Goal: Navigation & Orientation: Find specific page/section

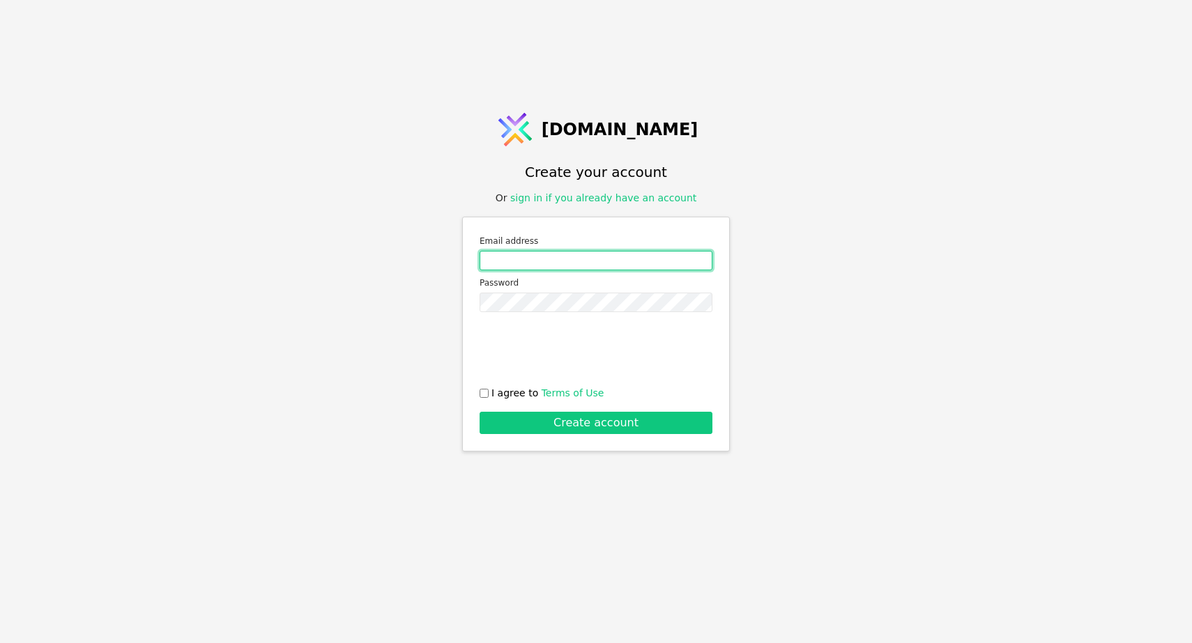
click at [533, 265] on input "Email address" at bounding box center [596, 261] width 233 height 20
type input "[EMAIL_ADDRESS][DOMAIN_NAME]"
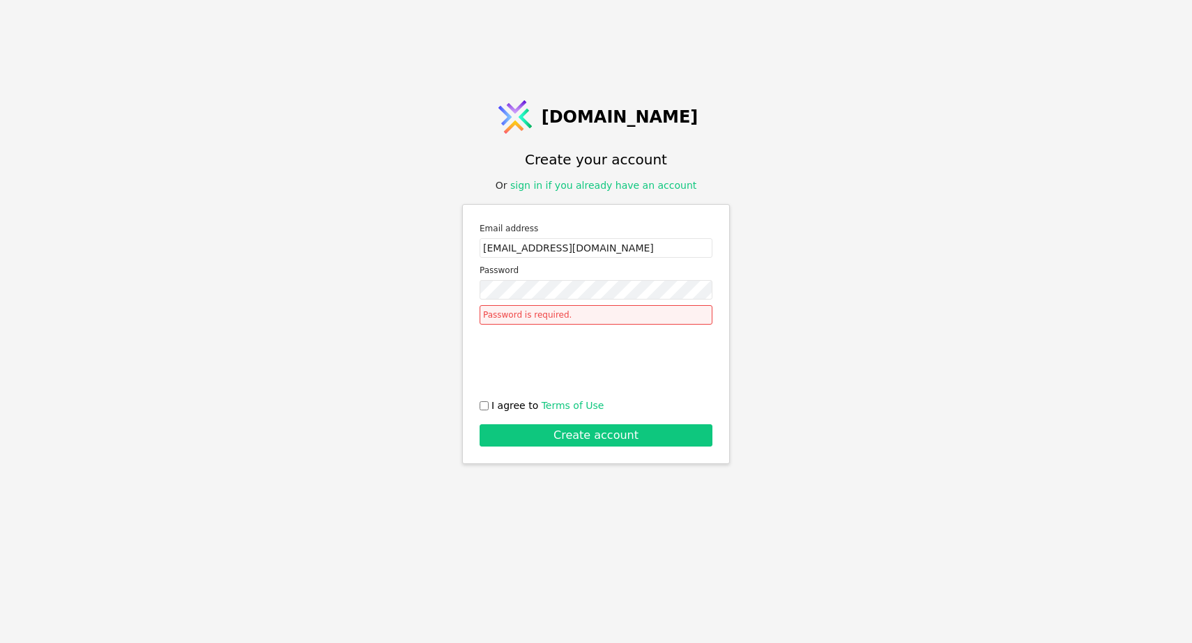
click at [630, 246] on div "Email address vitaliyharechko@gmail.com" at bounding box center [596, 240] width 233 height 36
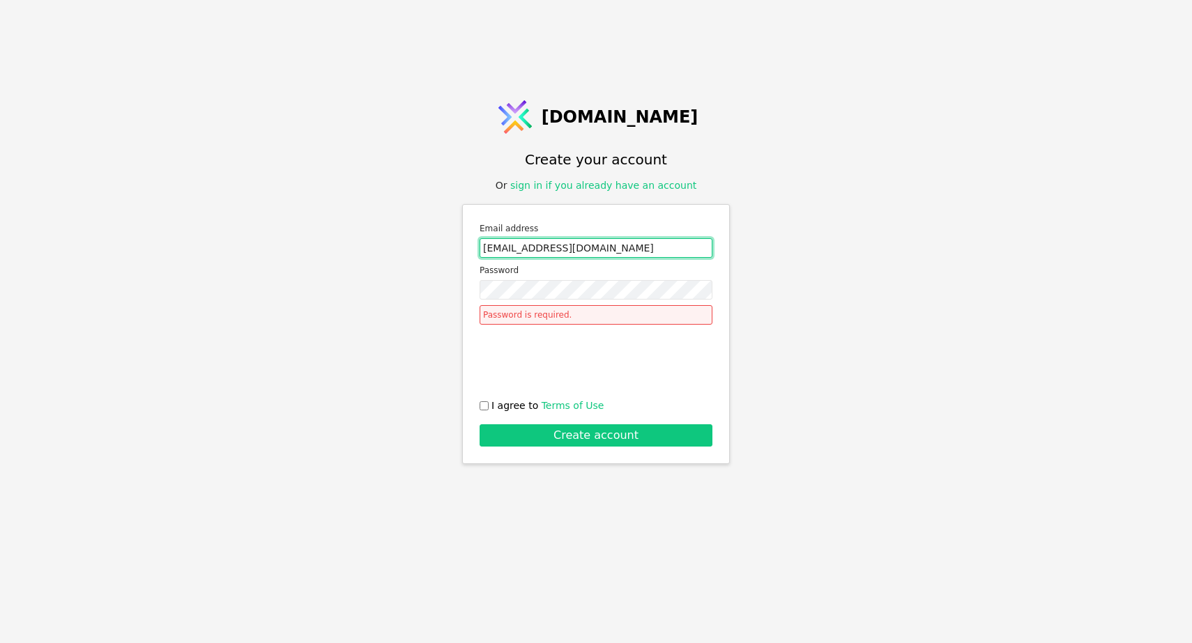
click at [621, 250] on input "[EMAIL_ADDRESS][DOMAIN_NAME]" at bounding box center [596, 248] width 233 height 20
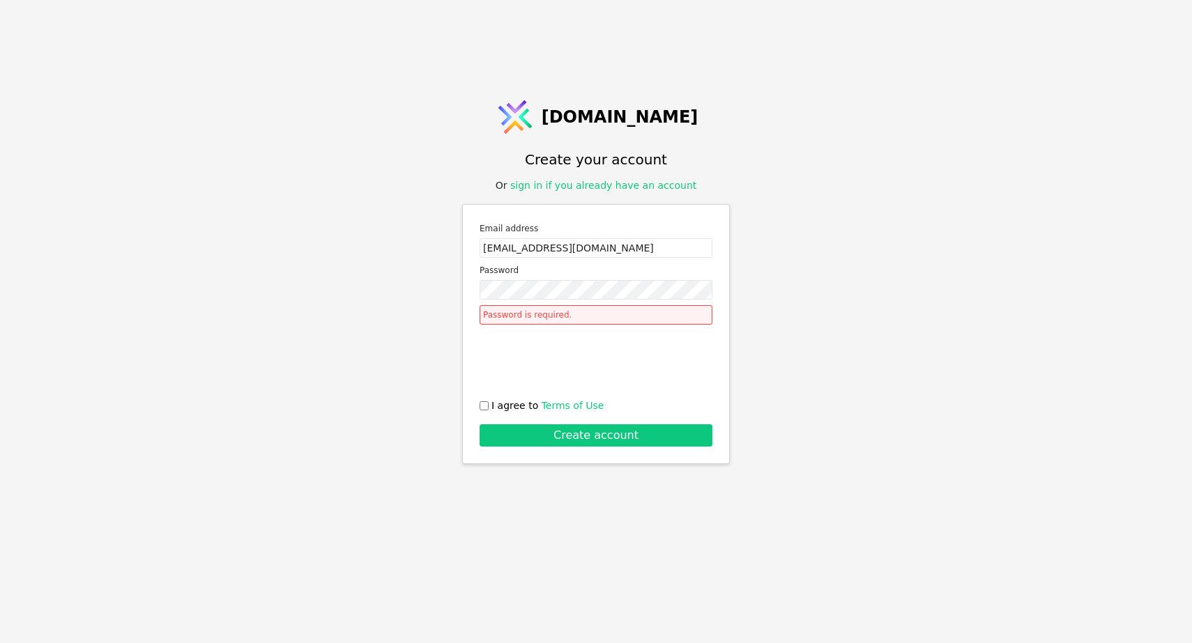
click at [577, 306] on div "Password is required." at bounding box center [596, 315] width 233 height 20
click at [567, 318] on div "Password is required." at bounding box center [596, 315] width 233 height 20
click at [562, 315] on div "Password is required." at bounding box center [596, 315] width 233 height 20
click at [479, 407] on div "Email address vitaliyharechko@gmail.com Password Password is required. I agree …" at bounding box center [596, 334] width 268 height 260
click at [482, 404] on input "I agree to Terms of Use" at bounding box center [484, 406] width 9 height 9
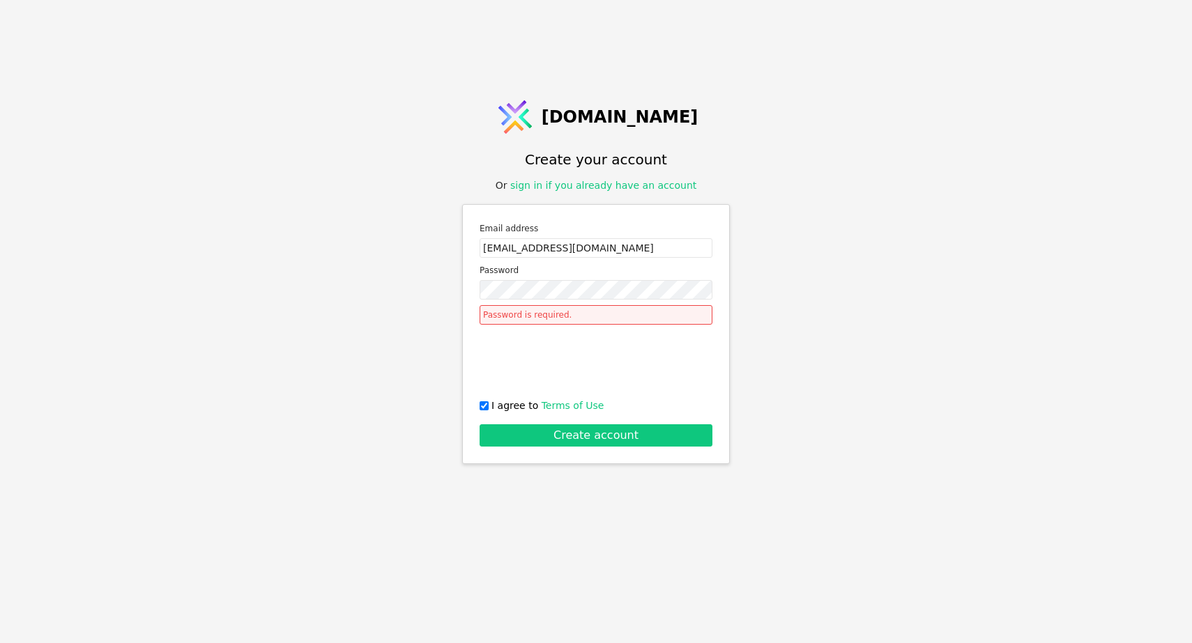
checkbox input "true"
click at [534, 312] on div "Password is required." at bounding box center [596, 315] width 233 height 20
click at [572, 311] on div "Password is required." at bounding box center [596, 315] width 233 height 20
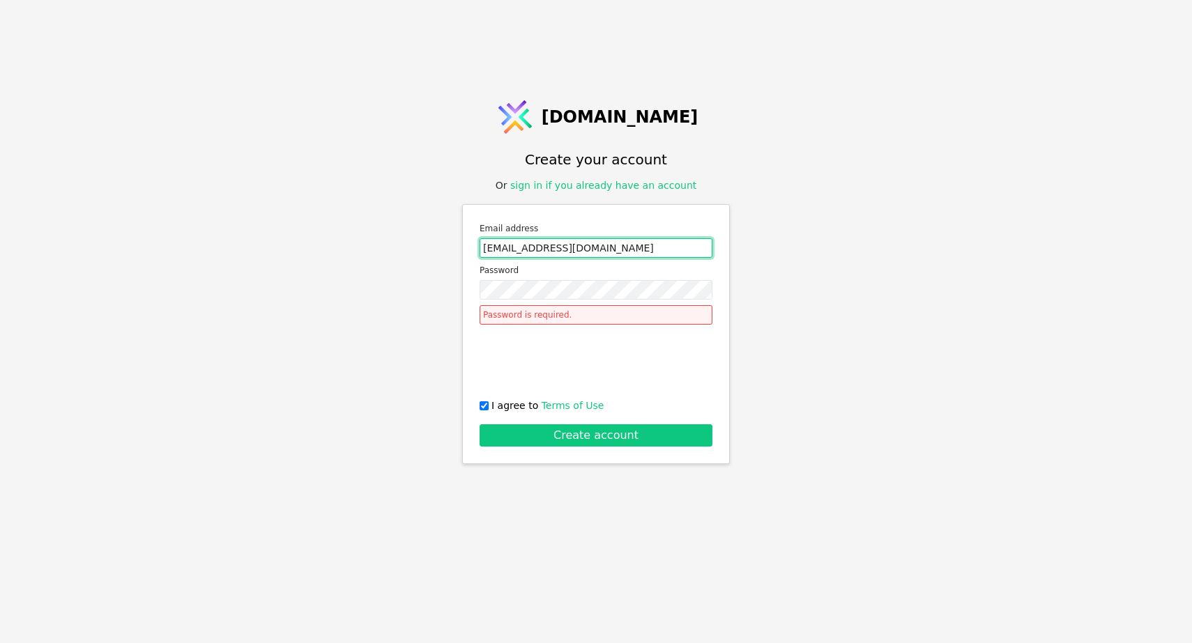
click at [585, 245] on input "[EMAIL_ADDRESS][DOMAIN_NAME]" at bounding box center [596, 248] width 233 height 20
drag, startPoint x: 618, startPoint y: 247, endPoint x: 439, endPoint y: 242, distance: 178.6
click at [439, 242] on div "Svit.One Create your account Or sign in if you already have an account Email ad…" at bounding box center [596, 321] width 1192 height 643
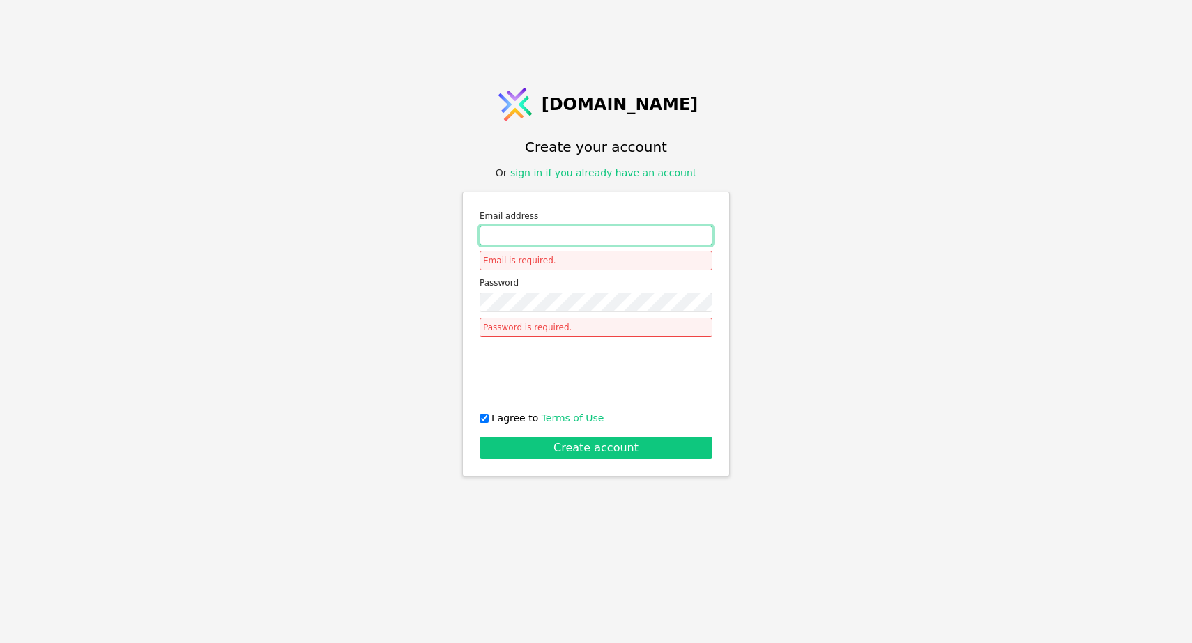
click at [489, 235] on input "Email address" at bounding box center [596, 236] width 233 height 20
paste input "https://www.youtube.com/@DevelopmentFoundation/featured"
type input "https://www.youtube.com/@DevelopmentFoundation/featured"
click at [770, 216] on div "Svit.One Create your account Or sign in if you already have an account Email ad…" at bounding box center [596, 321] width 1192 height 643
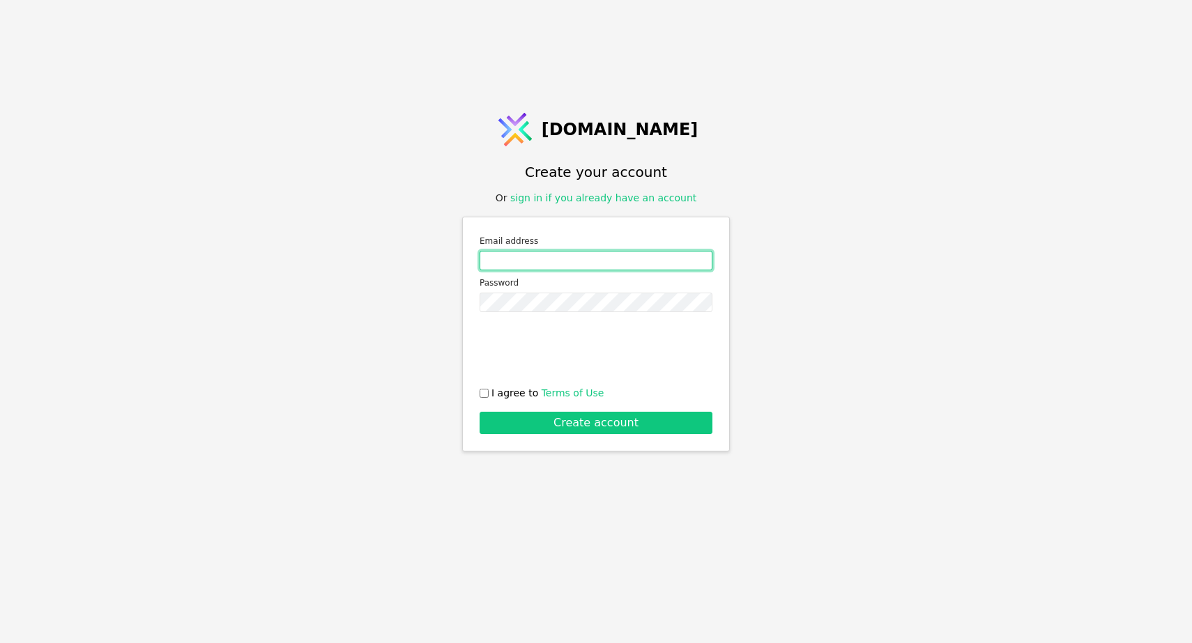
click at [533, 263] on input "Email address" at bounding box center [596, 261] width 233 height 20
type input "[EMAIL_ADDRESS][DOMAIN_NAME]"
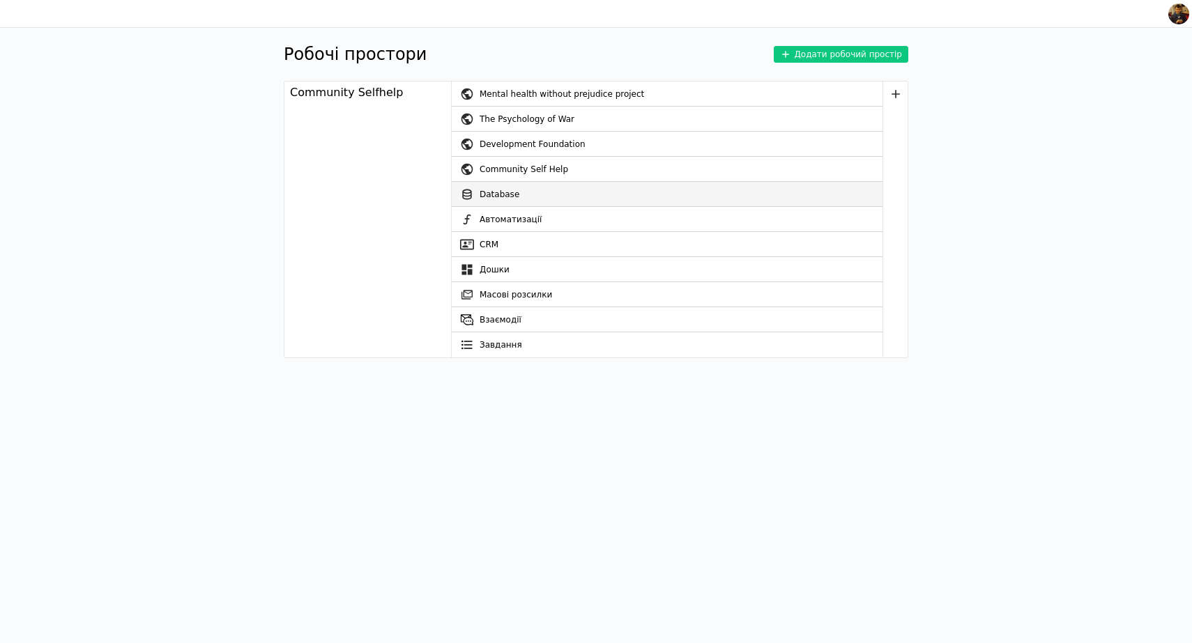
click at [514, 197] on link "Database" at bounding box center [667, 194] width 431 height 25
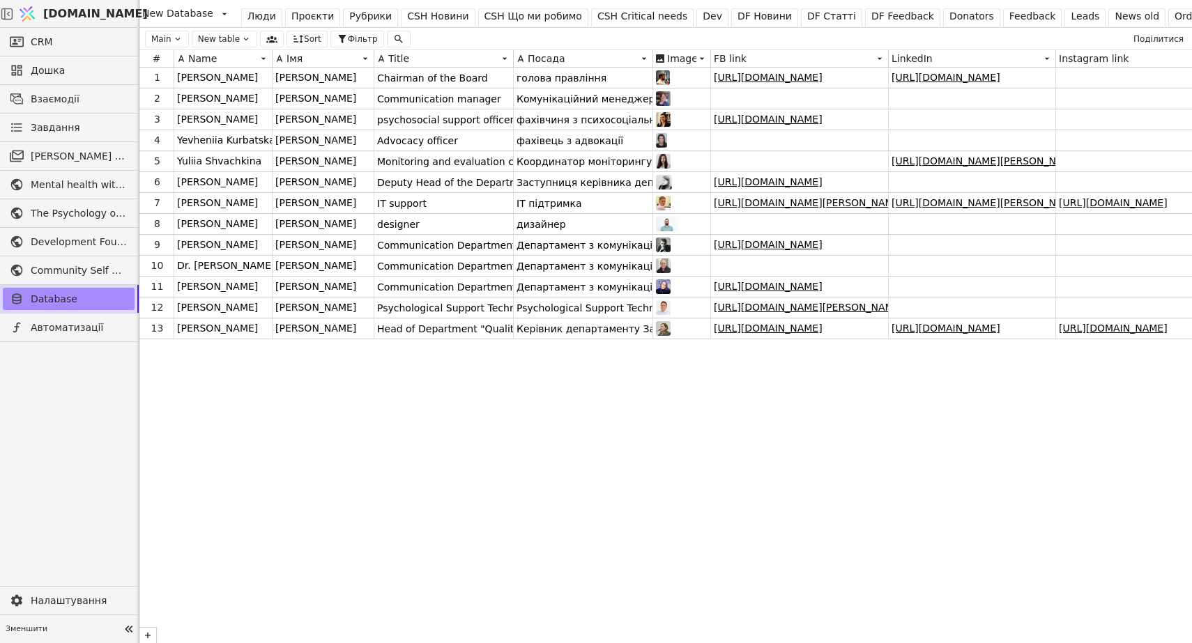
click at [38, 15] on img at bounding box center [27, 14] width 21 height 26
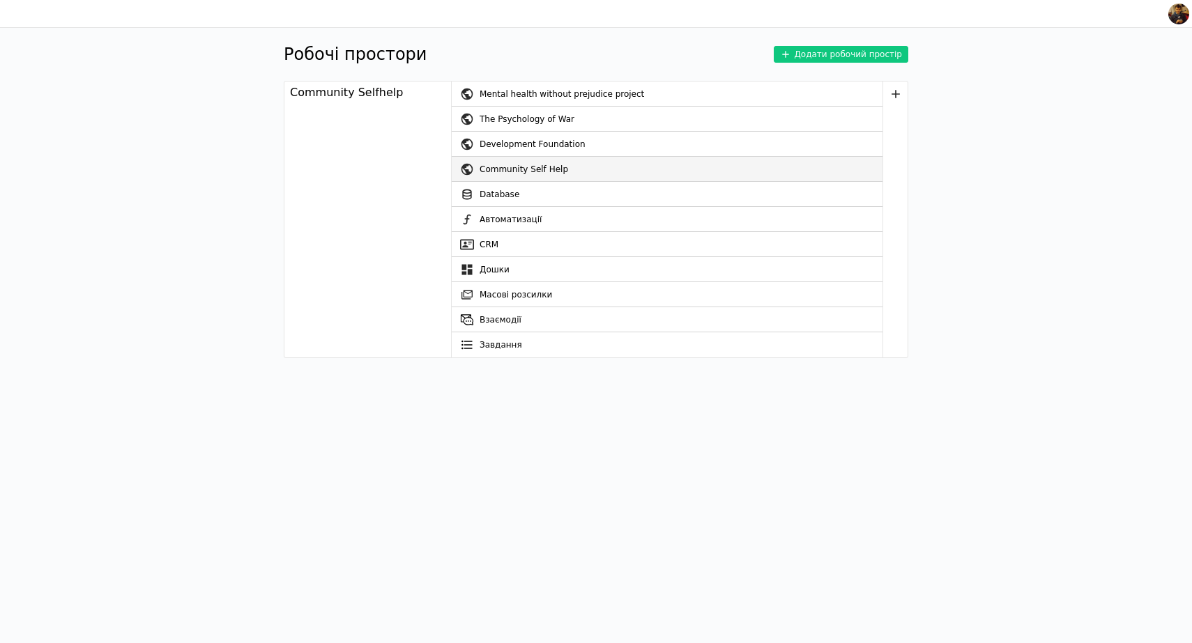
click at [500, 168] on div "Community Self Help" at bounding box center [681, 169] width 403 height 25
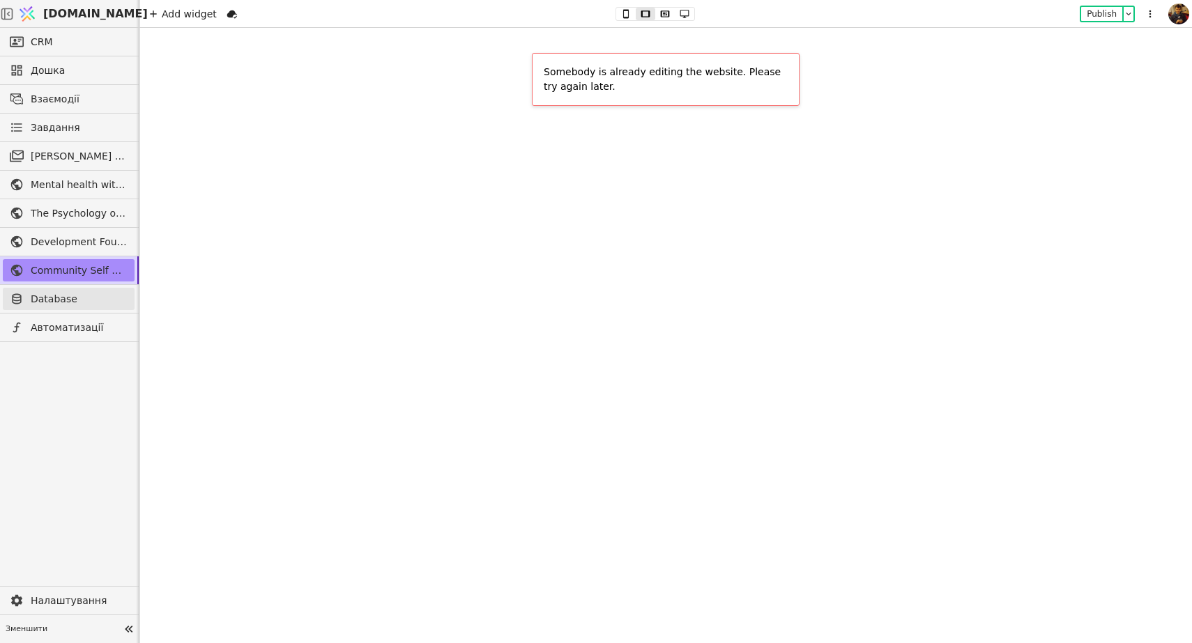
click at [45, 298] on span "Database" at bounding box center [79, 299] width 97 height 15
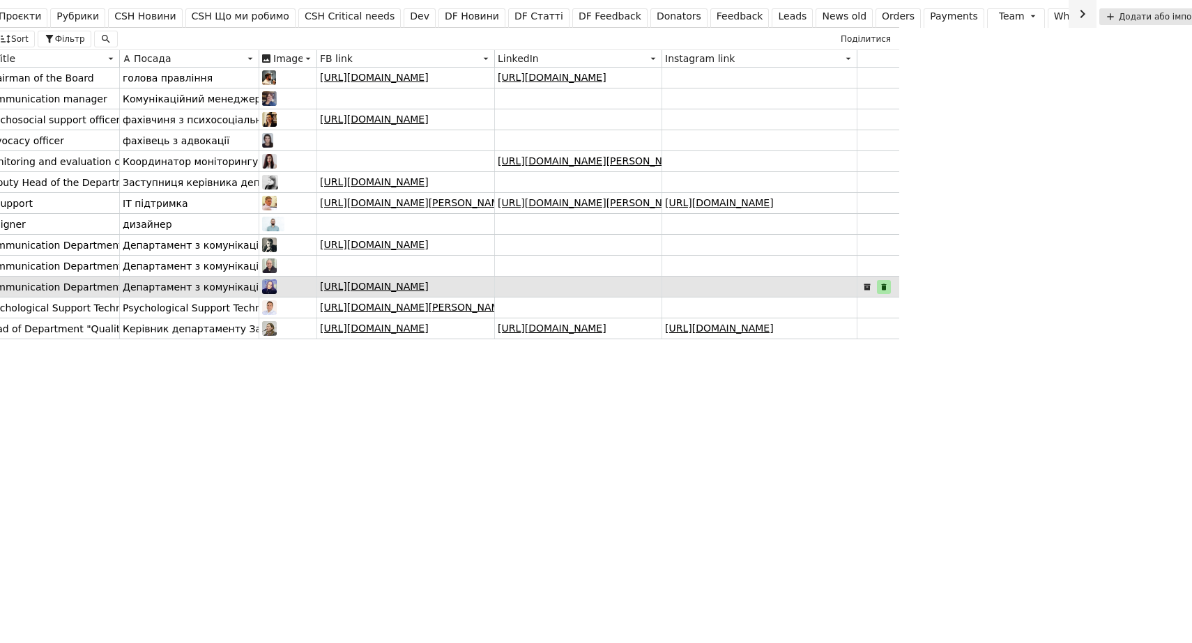
scroll to position [0, 292]
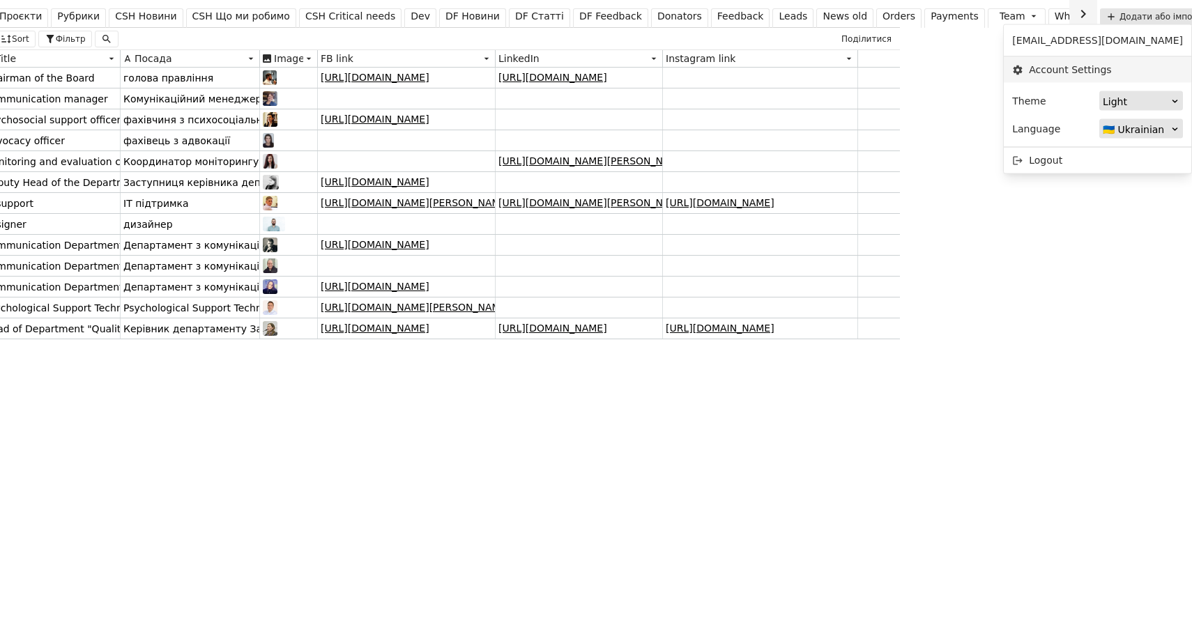
click at [1114, 73] on link "Account Settings" at bounding box center [1098, 70] width 188 height 26
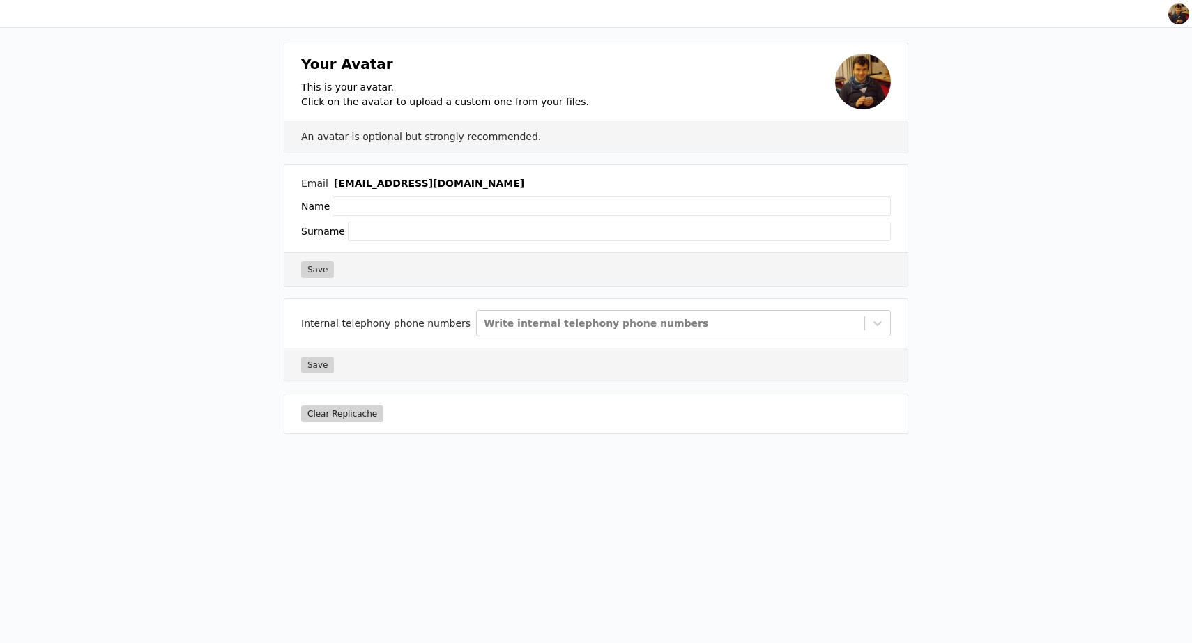
click at [328, 415] on button "Clear Replicache" at bounding box center [342, 414] width 82 height 17
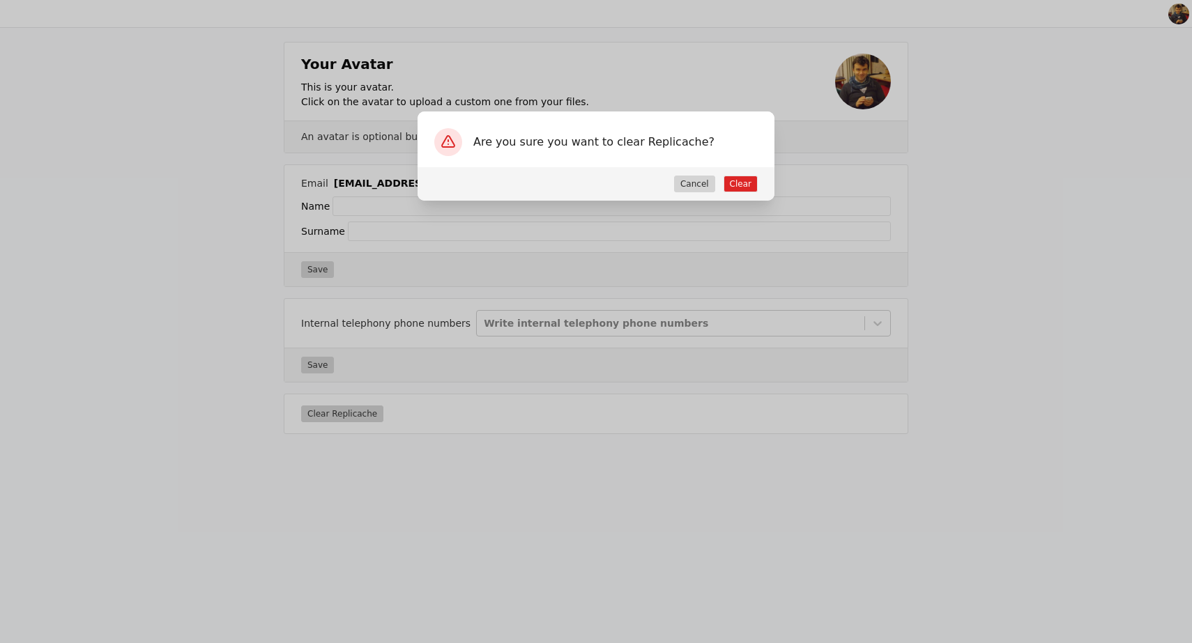
click at [743, 185] on button "Clear" at bounding box center [741, 184] width 34 height 17
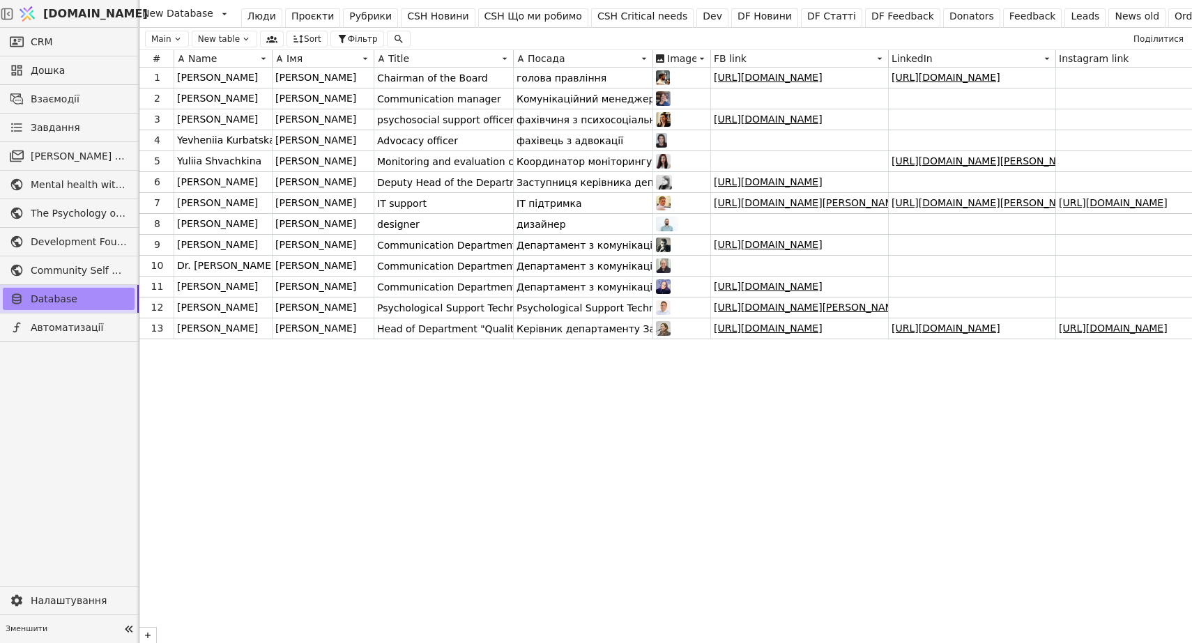
click at [703, 17] on div "Dev" at bounding box center [713, 16] width 20 height 15
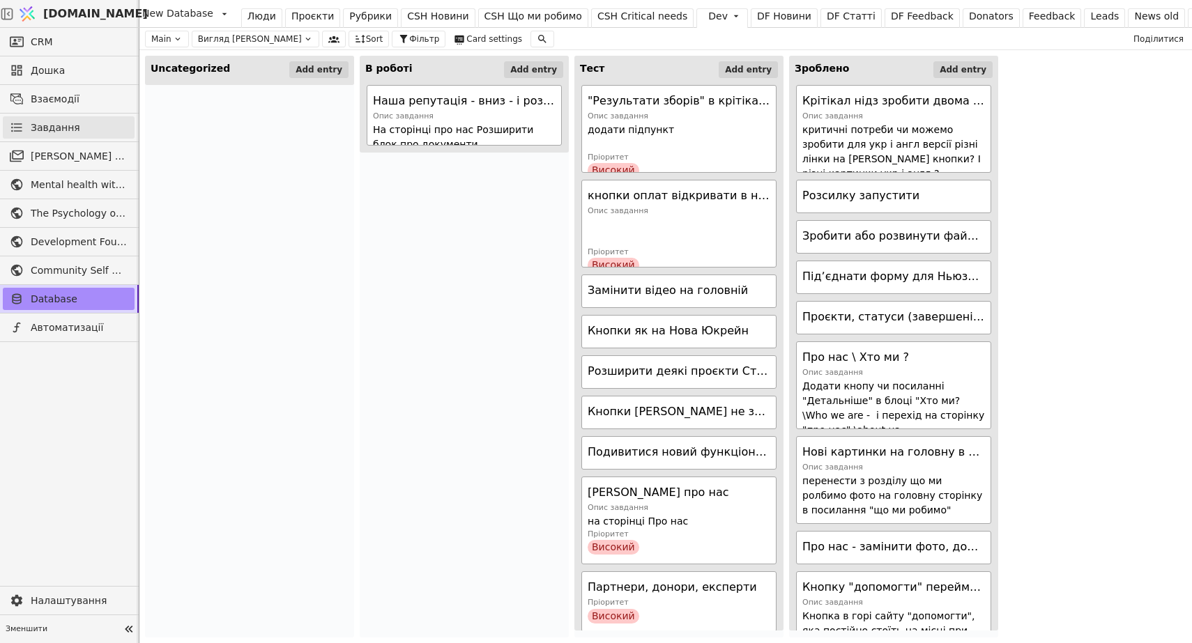
click at [55, 132] on span "Завдання" at bounding box center [55, 128] width 49 height 15
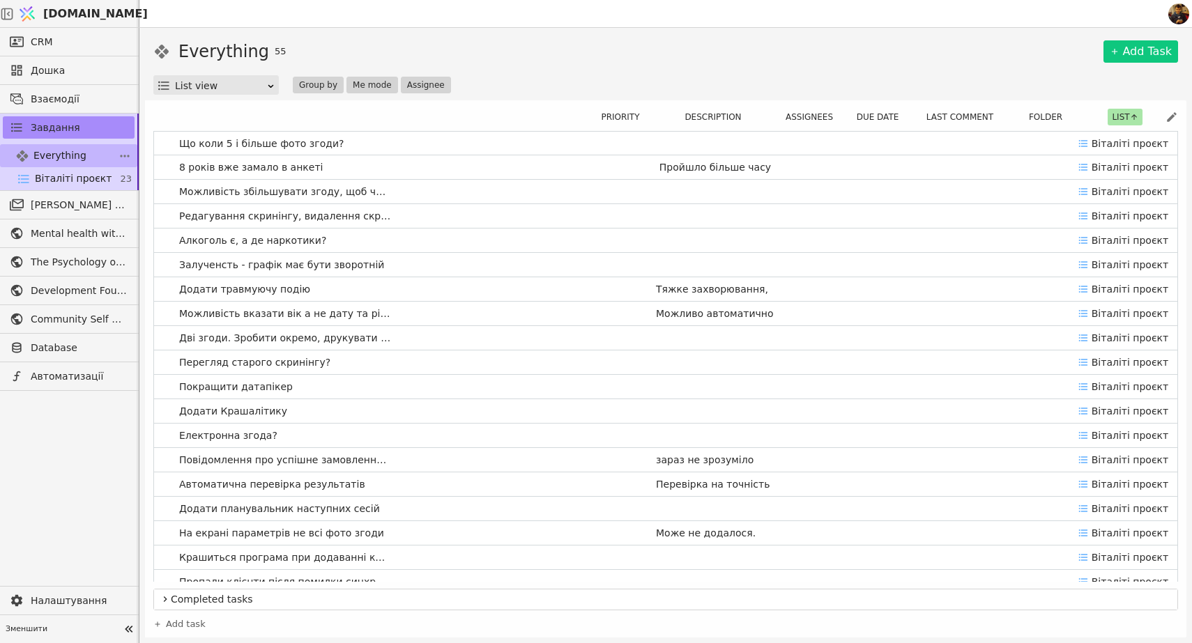
click at [68, 160] on span "Everything" at bounding box center [59, 155] width 53 height 15
click at [56, 320] on span "Community Self Help" at bounding box center [79, 319] width 97 height 15
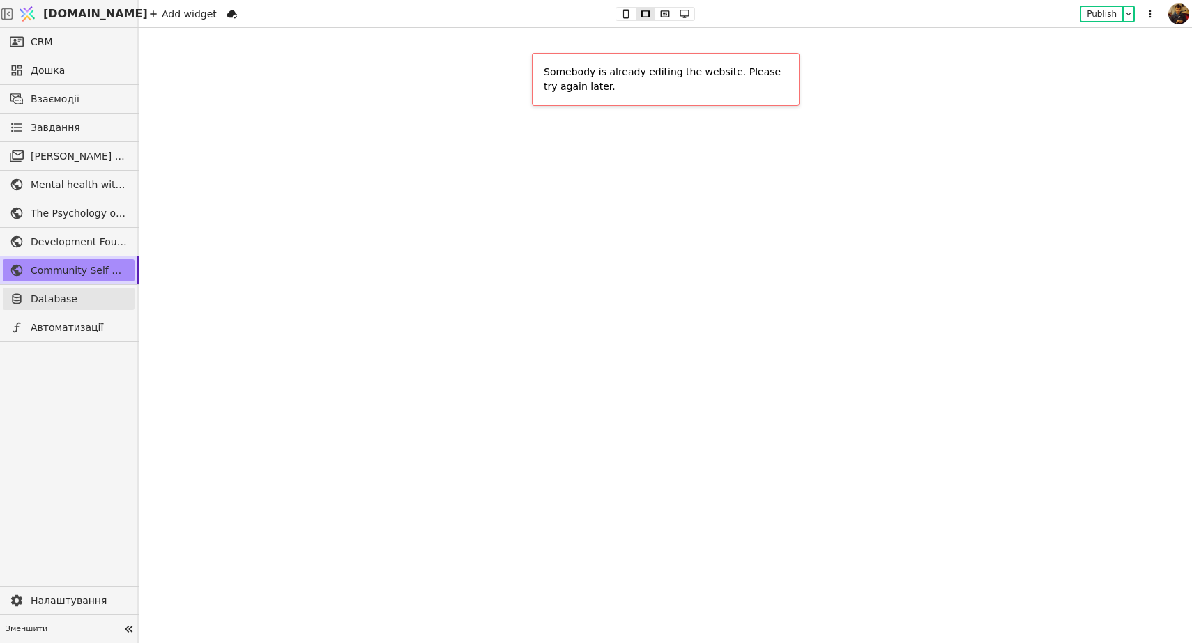
click at [42, 302] on span "Database" at bounding box center [79, 299] width 97 height 15
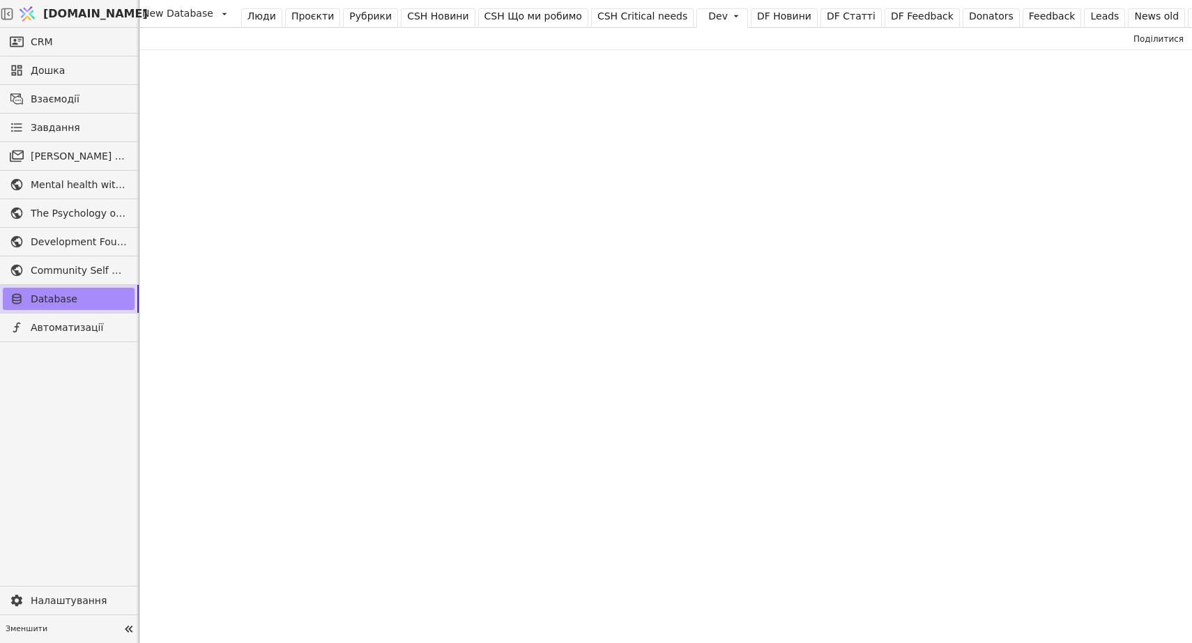
click at [708, 15] on div "Dev" at bounding box center [718, 16] width 20 height 15
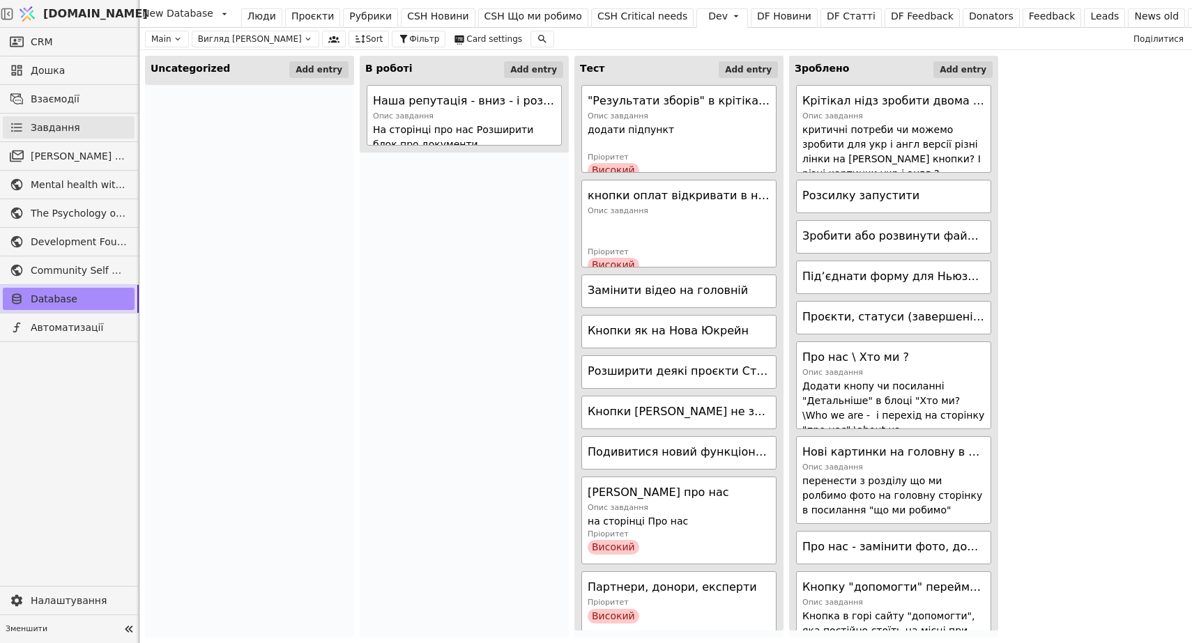
click at [59, 130] on span "Завдання" at bounding box center [55, 128] width 49 height 15
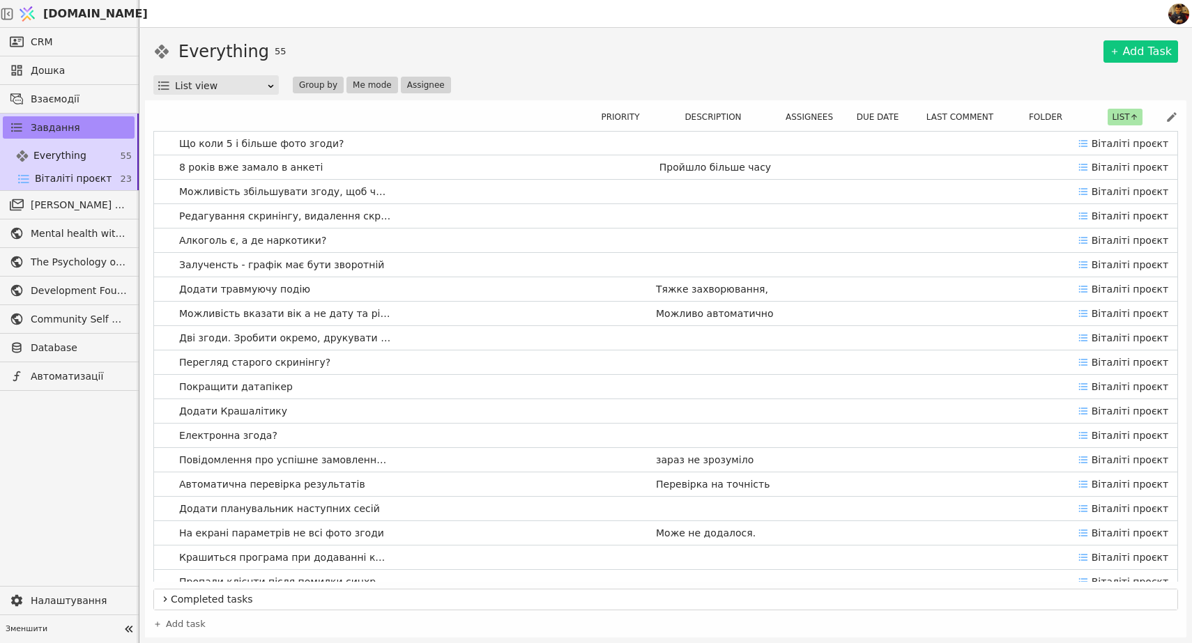
click at [231, 93] on div "List view" at bounding box center [220, 86] width 91 height 20
click at [232, 128] on div "Kanban view" at bounding box center [216, 126] width 120 height 21
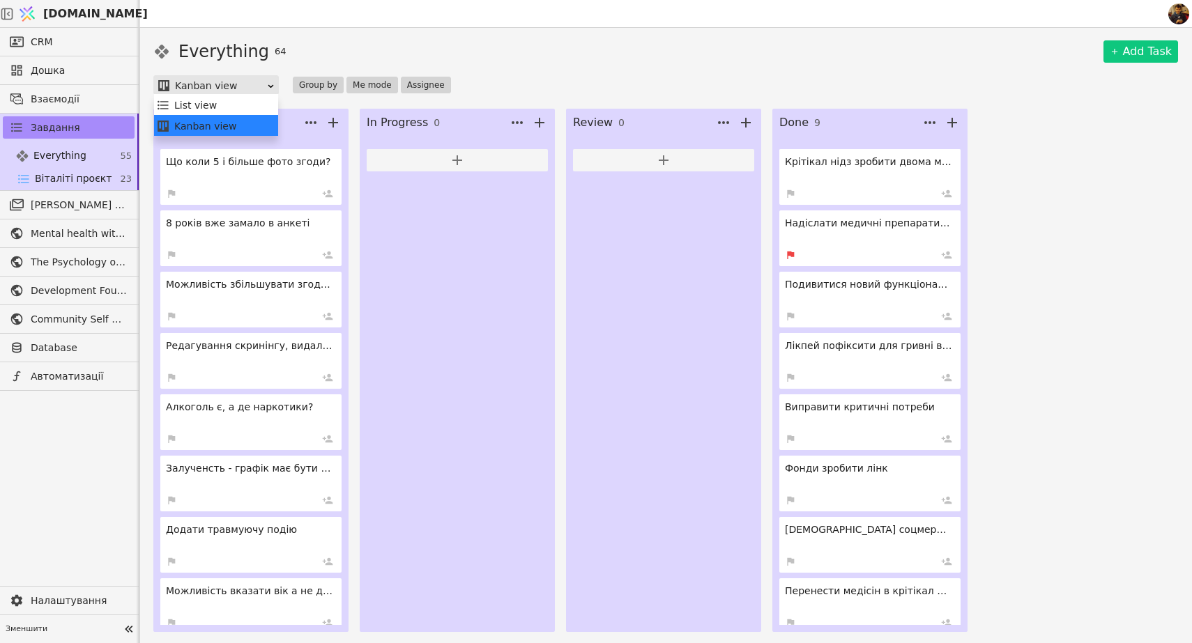
click at [196, 89] on div "Kanban view" at bounding box center [220, 86] width 91 height 20
click at [200, 102] on div "List view" at bounding box center [216, 105] width 120 height 21
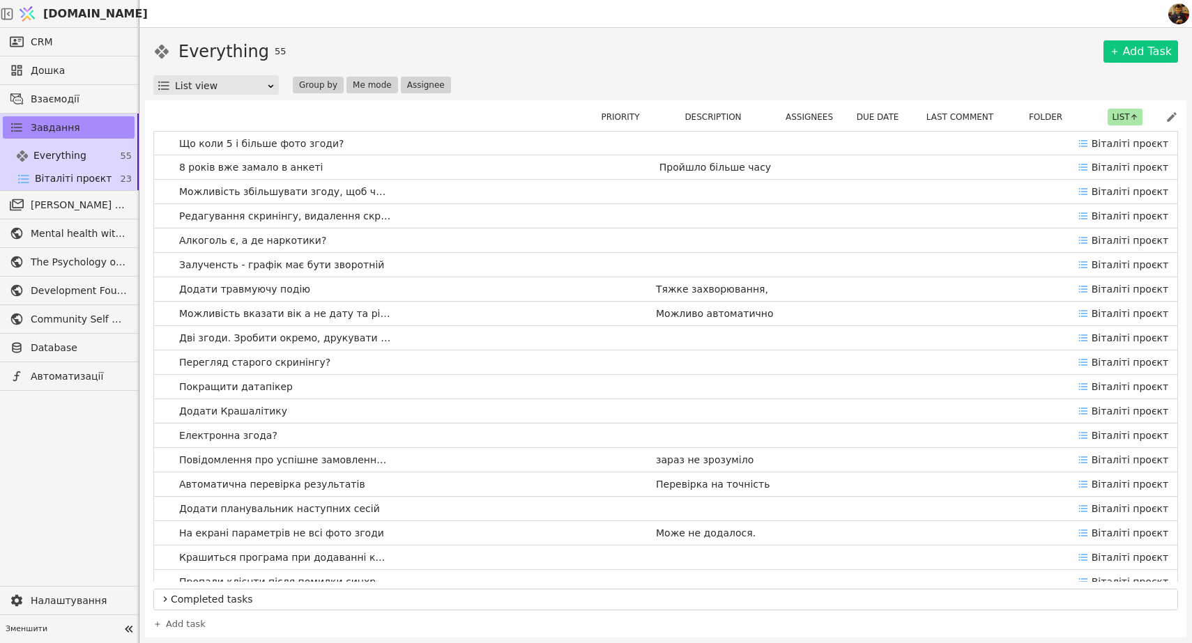
click at [1137, 117] on icon at bounding box center [1134, 117] width 8 height 8
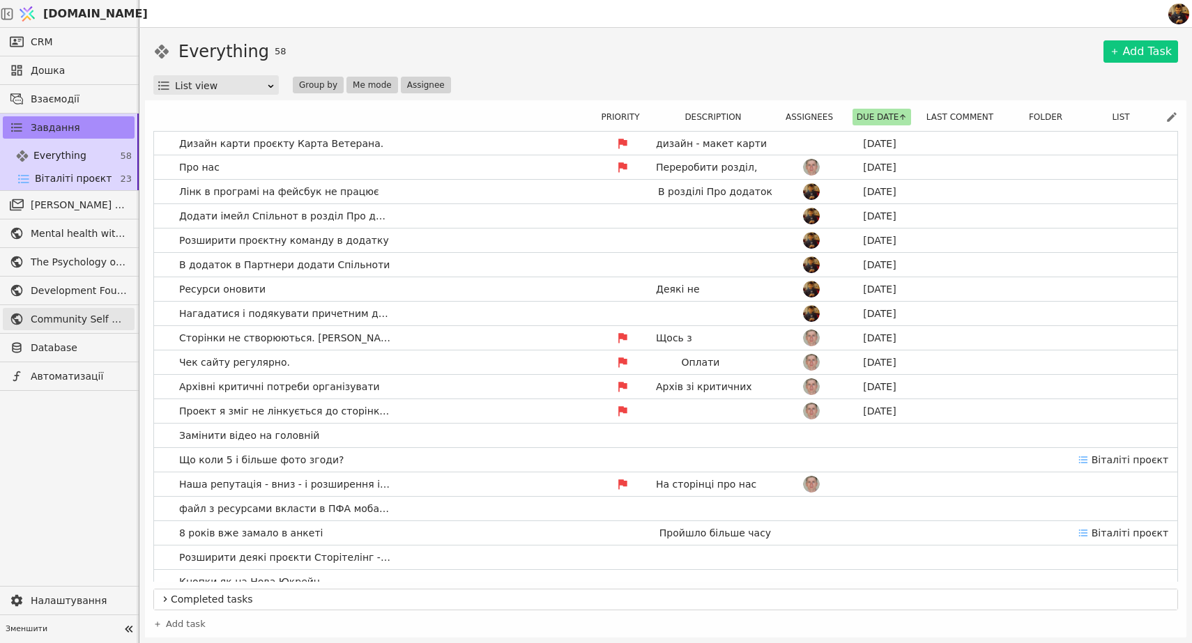
click at [49, 318] on span "Community Self Help" at bounding box center [79, 319] width 97 height 15
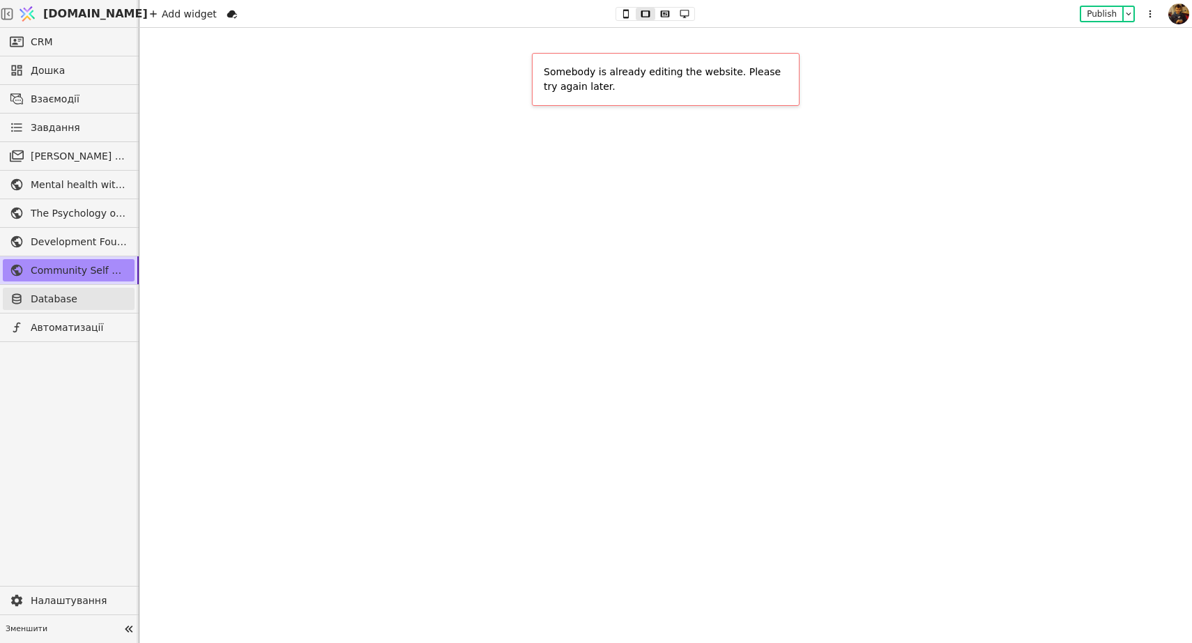
click at [66, 301] on span "Database" at bounding box center [79, 299] width 97 height 15
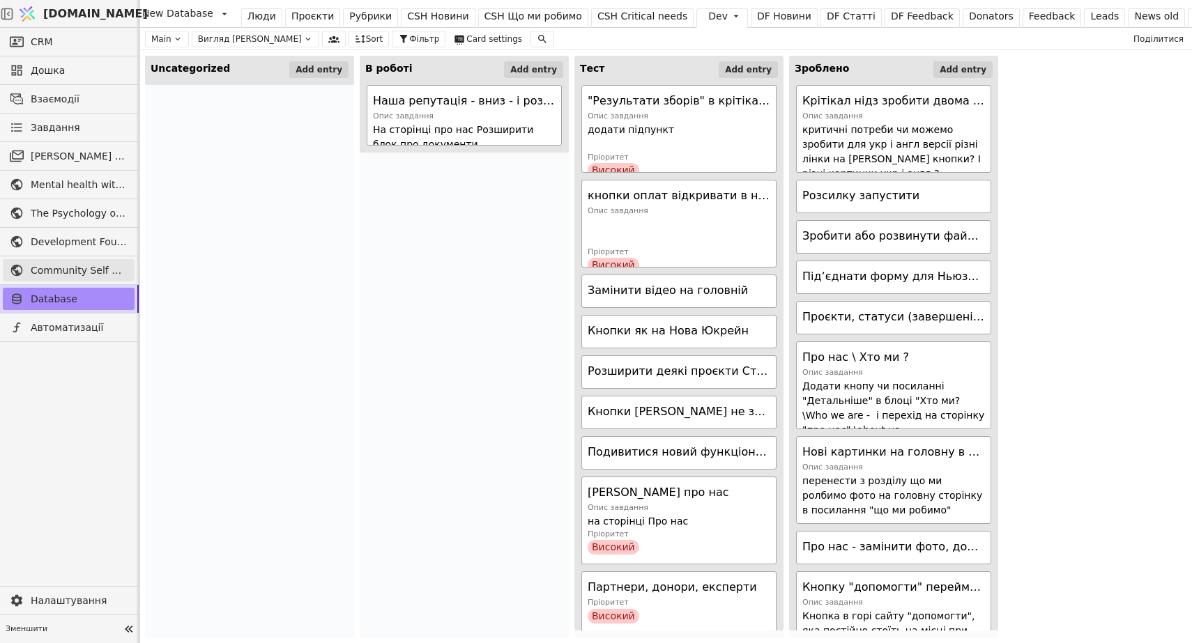
click at [77, 268] on span "Community Self Help" at bounding box center [79, 271] width 97 height 15
